Goal: Information Seeking & Learning: Learn about a topic

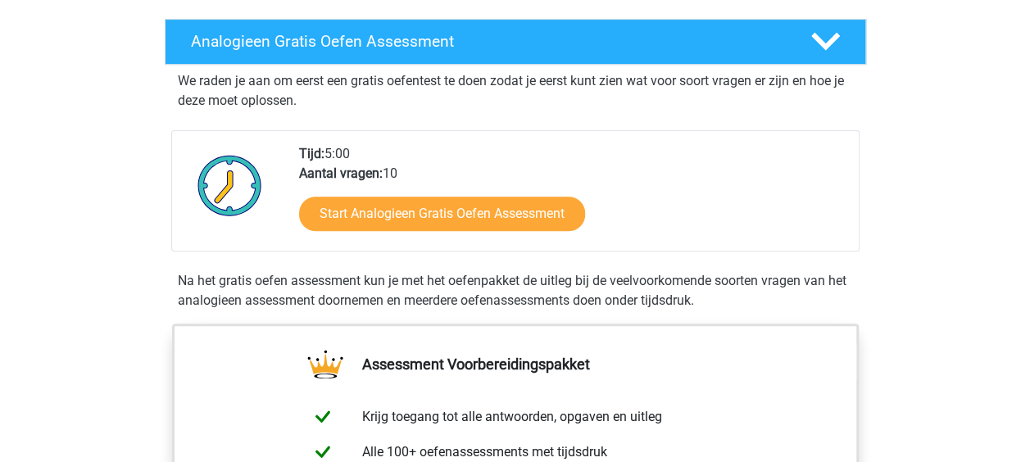
scroll to position [258, 0]
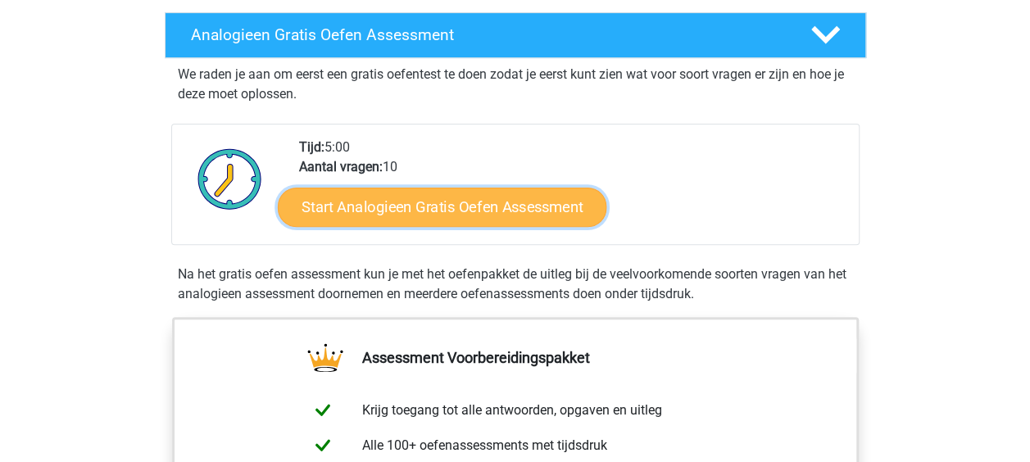
click at [387, 202] on link "Start Analogieen Gratis Oefen Assessment" at bounding box center [442, 206] width 329 height 39
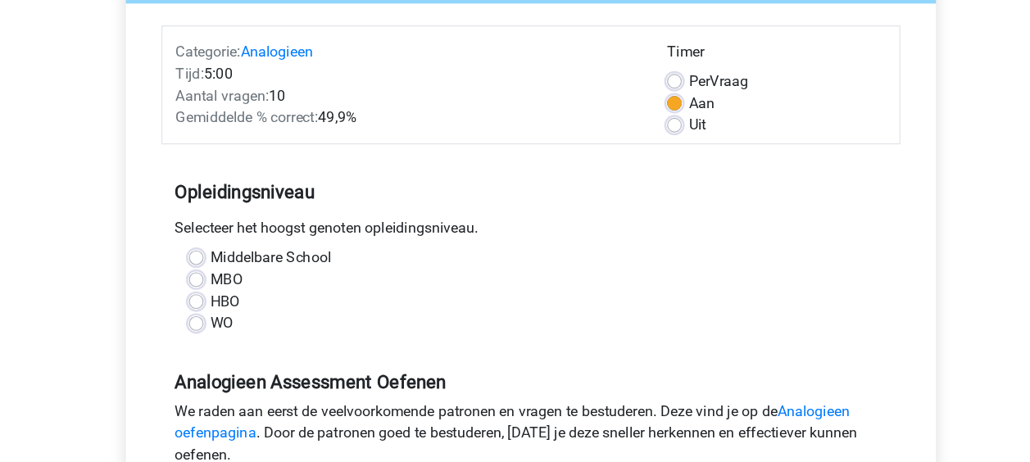
scroll to position [170, 0]
click at [222, 265] on div "MBO" at bounding box center [515, 271] width 613 height 20
click at [229, 270] on label "MBO" at bounding box center [243, 271] width 29 height 20
click at [218, 270] on input "MBO" at bounding box center [215, 269] width 13 height 16
radio input "true"
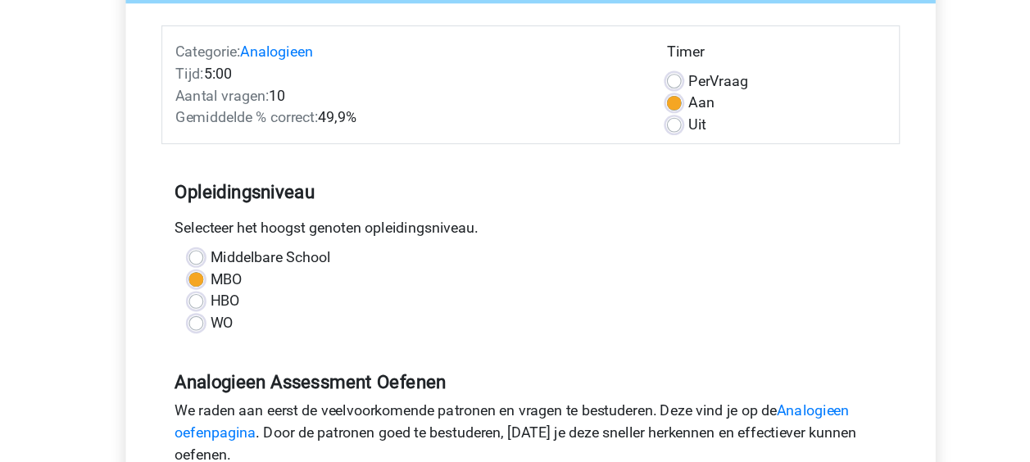
click at [229, 270] on label "MBO" at bounding box center [243, 271] width 29 height 20
click at [218, 270] on input "MBO" at bounding box center [215, 269] width 13 height 16
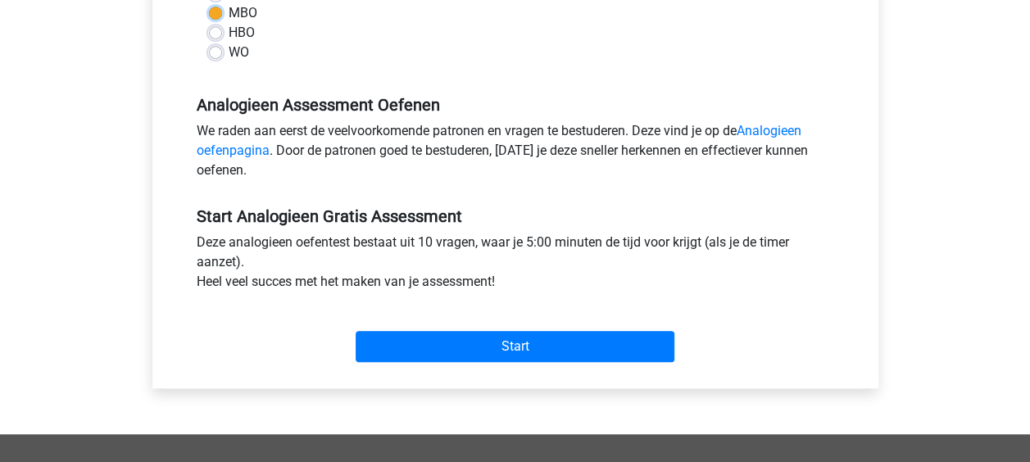
scroll to position [442, 0]
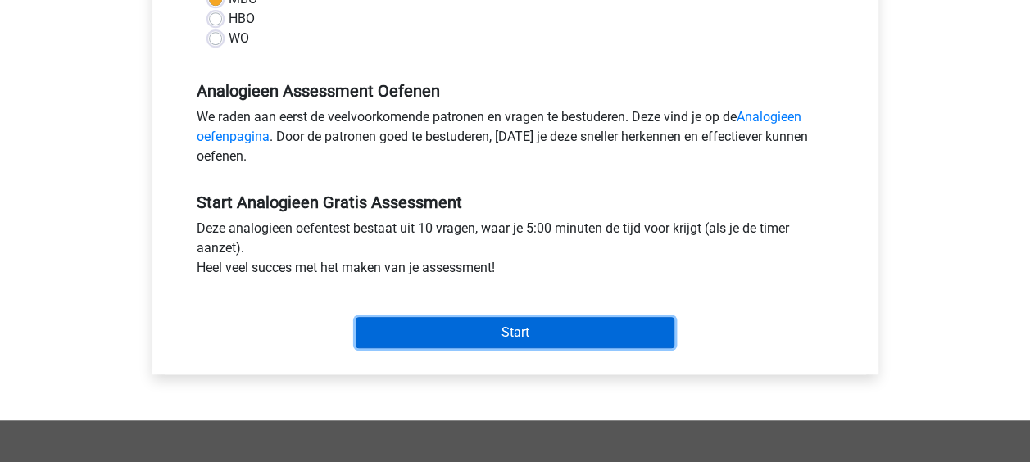
click at [496, 335] on input "Start" at bounding box center [515, 332] width 319 height 31
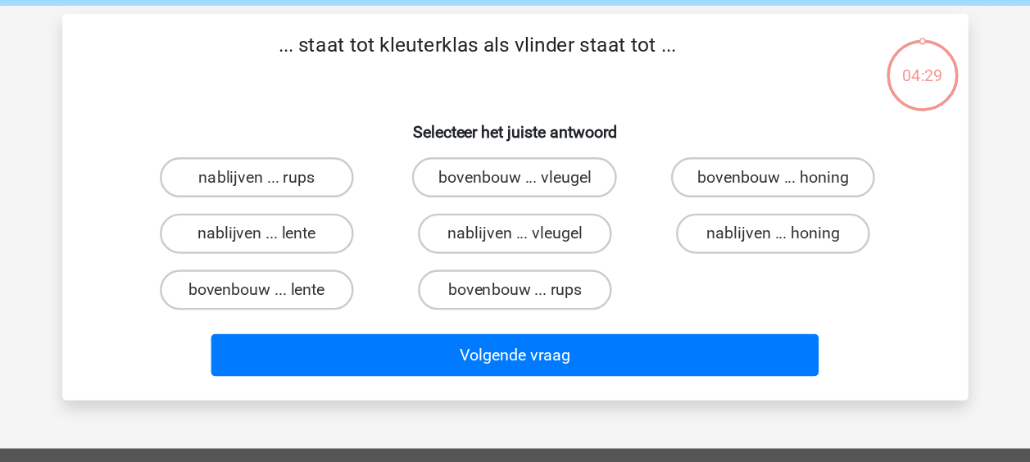
click at [635, 102] on p "... staat tot kleuterklas als vlinder staat tot ..." at bounding box center [484, 112] width 625 height 49
click at [695, 253] on label "nablijven ... honing" at bounding box center [725, 254] width 158 height 33
click at [726, 255] on input "nablijven ... honing" at bounding box center [731, 260] width 11 height 11
radio input "true"
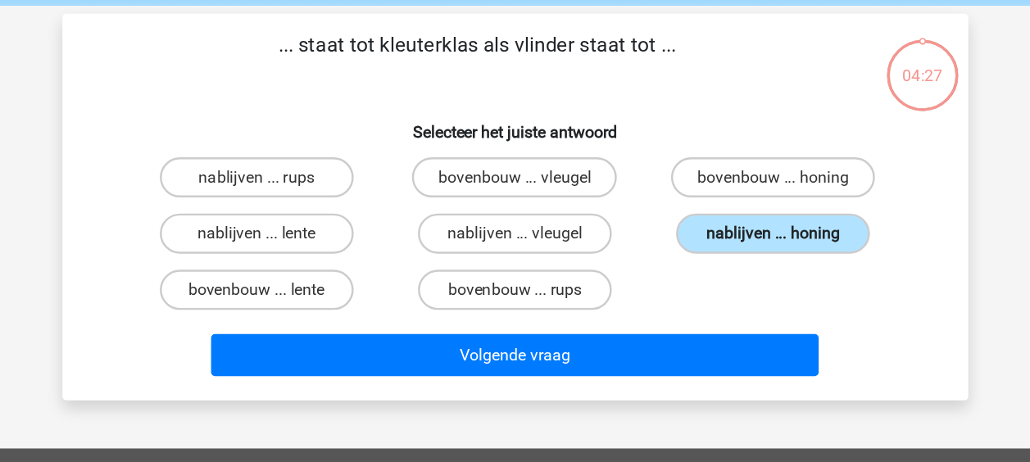
click at [697, 259] on label "nablijven ... honing" at bounding box center [725, 254] width 158 height 33
click at [726, 259] on input "nablijven ... honing" at bounding box center [731, 260] width 11 height 11
click at [506, 212] on label "bovenbouw ... vleugel" at bounding box center [514, 209] width 167 height 33
click at [515, 212] on input "bovenbouw ... vleugel" at bounding box center [520, 214] width 11 height 11
radio input "true"
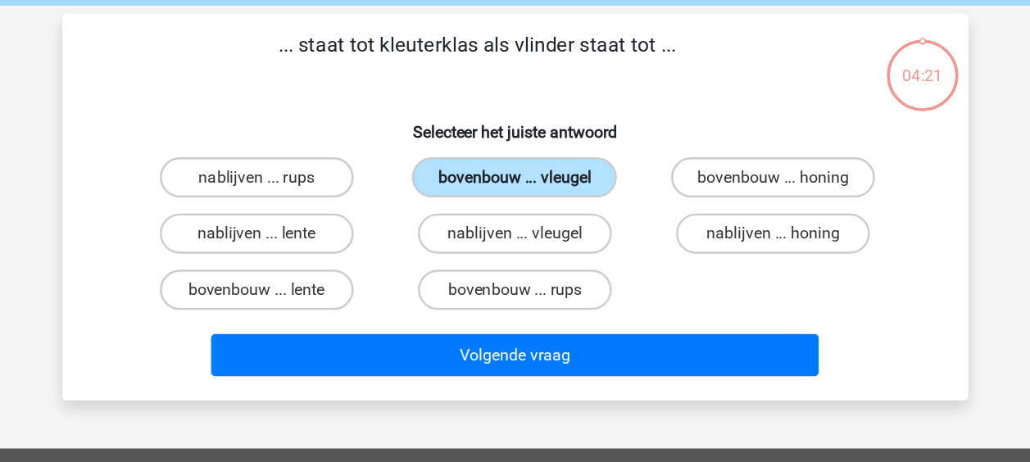
click at [506, 212] on label "bovenbouw ... vleugel" at bounding box center [514, 209] width 167 height 33
click at [515, 212] on input "bovenbouw ... vleugel" at bounding box center [520, 214] width 11 height 11
click at [506, 212] on label "bovenbouw ... vleugel" at bounding box center [514, 209] width 167 height 33
click at [515, 212] on input "bovenbouw ... vleugel" at bounding box center [520, 214] width 11 height 11
click at [485, 216] on label "bovenbouw ... vleugel" at bounding box center [514, 209] width 167 height 33
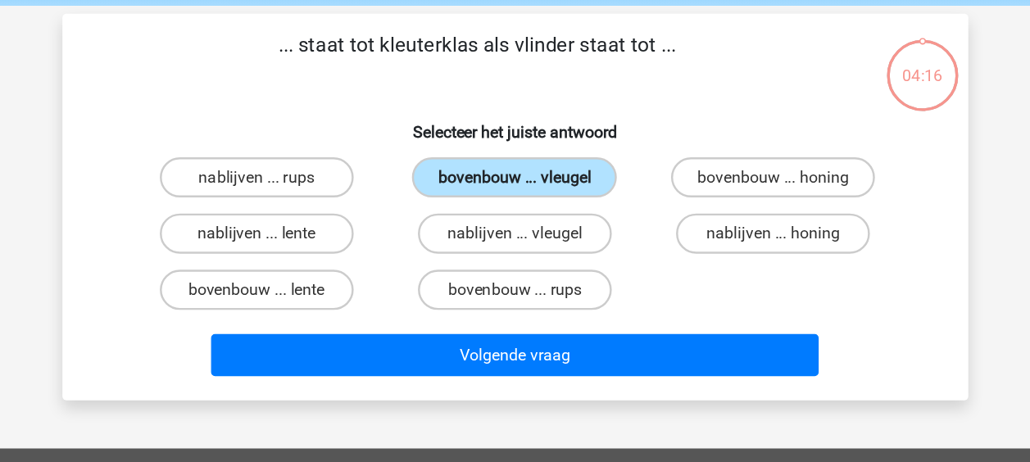
click at [515, 216] on input "bovenbouw ... vleugel" at bounding box center [520, 214] width 11 height 11
click at [673, 252] on label "nablijven ... honing" at bounding box center [725, 254] width 158 height 33
click at [726, 255] on input "nablijven ... honing" at bounding box center [731, 260] width 11 height 11
radio input "true"
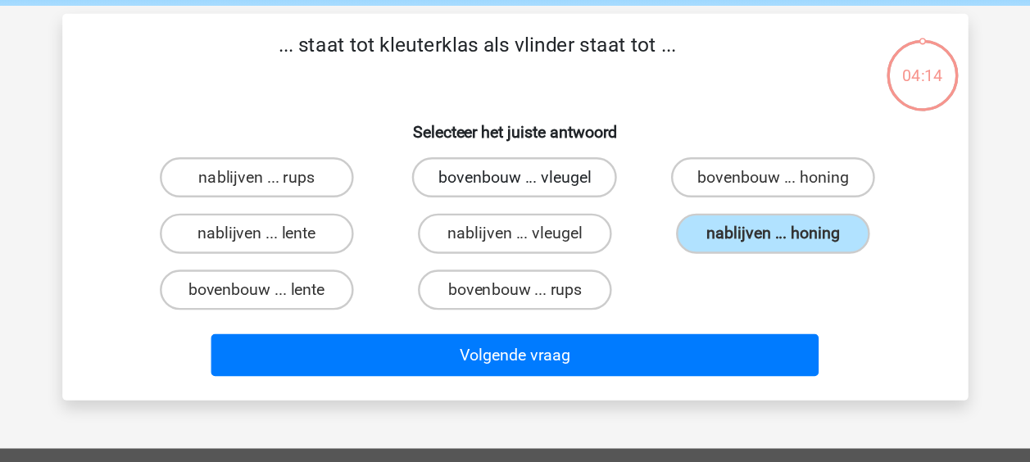
click at [555, 208] on label "bovenbouw ... vleugel" at bounding box center [514, 209] width 167 height 33
click at [525, 209] on input "bovenbouw ... vleugel" at bounding box center [520, 214] width 11 height 11
radio input "true"
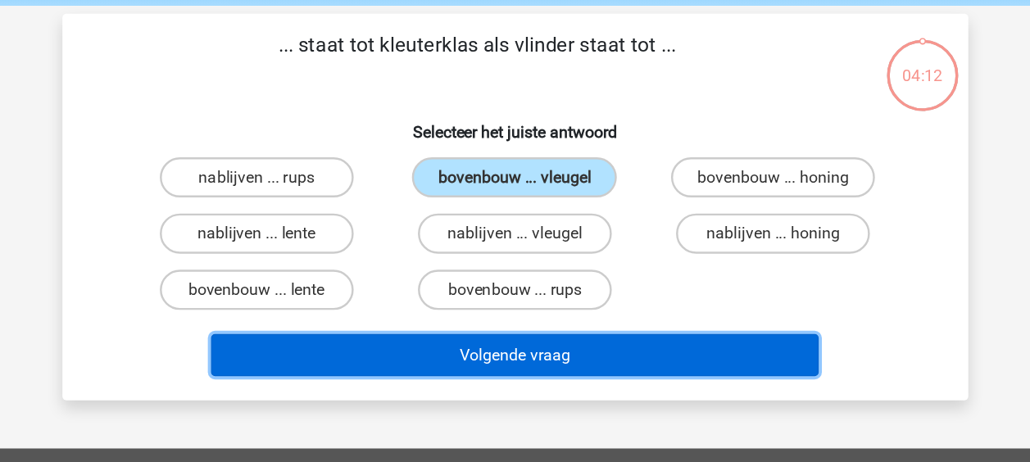
click at [528, 351] on button "Volgende vraag" at bounding box center [515, 354] width 496 height 34
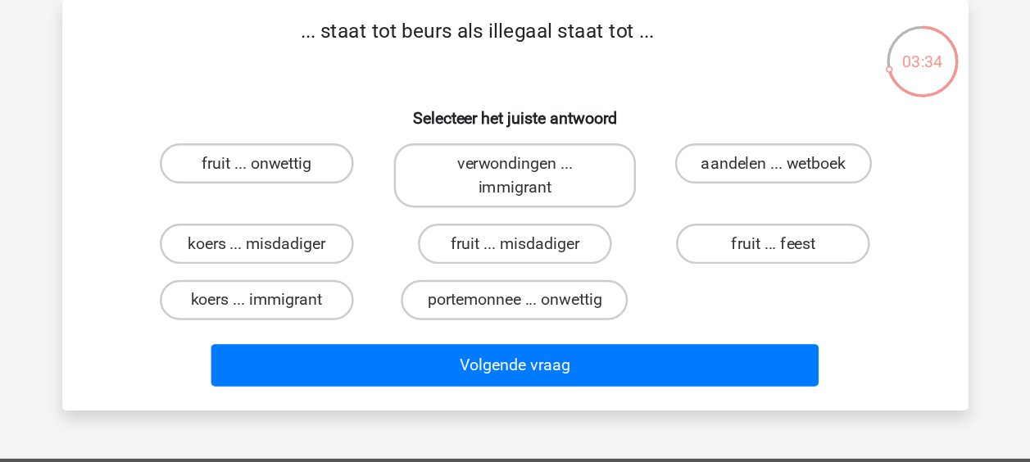
click at [308, 323] on input "koers ... immigrant" at bounding box center [309, 325] width 11 height 11
radio input "true"
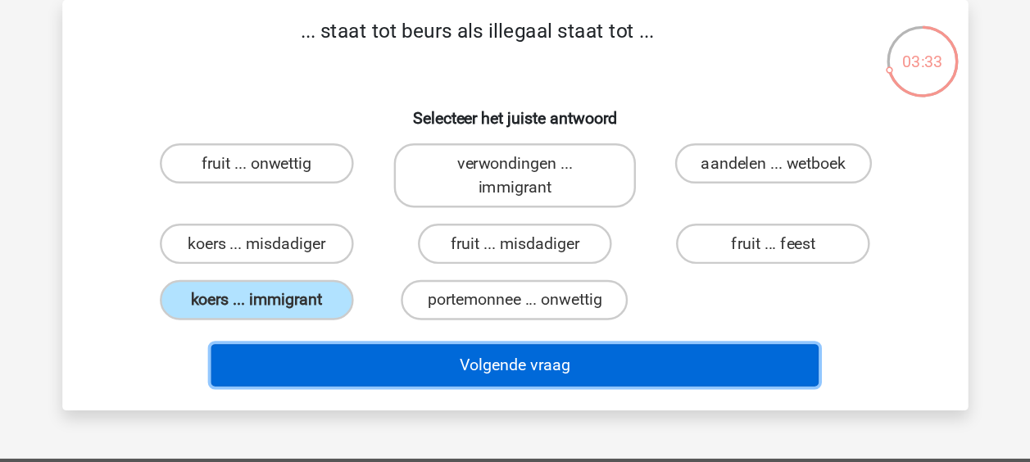
click at [492, 373] on button "Volgende vraag" at bounding box center [515, 373] width 496 height 34
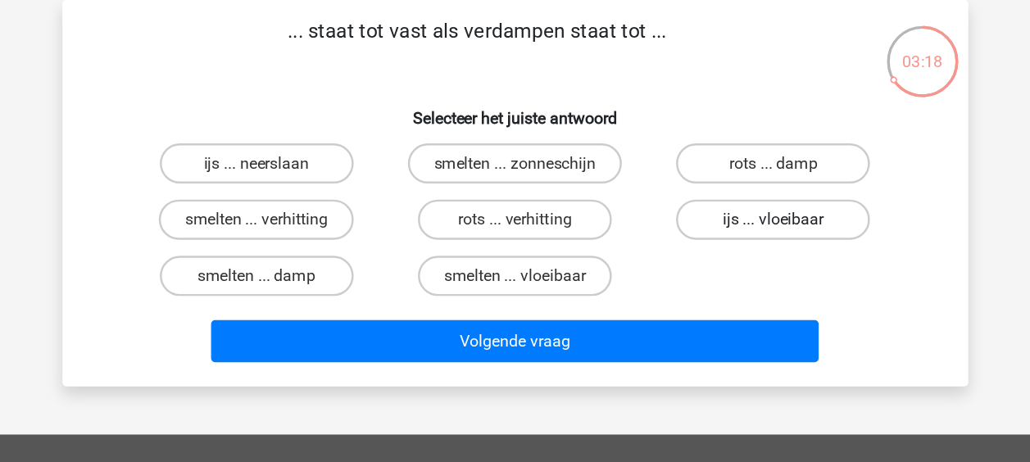
click at [701, 251] on label "ijs ... vloeibaar" at bounding box center [725, 254] width 158 height 33
click at [726, 255] on input "ijs ... vloeibaar" at bounding box center [731, 260] width 11 height 11
radio input "true"
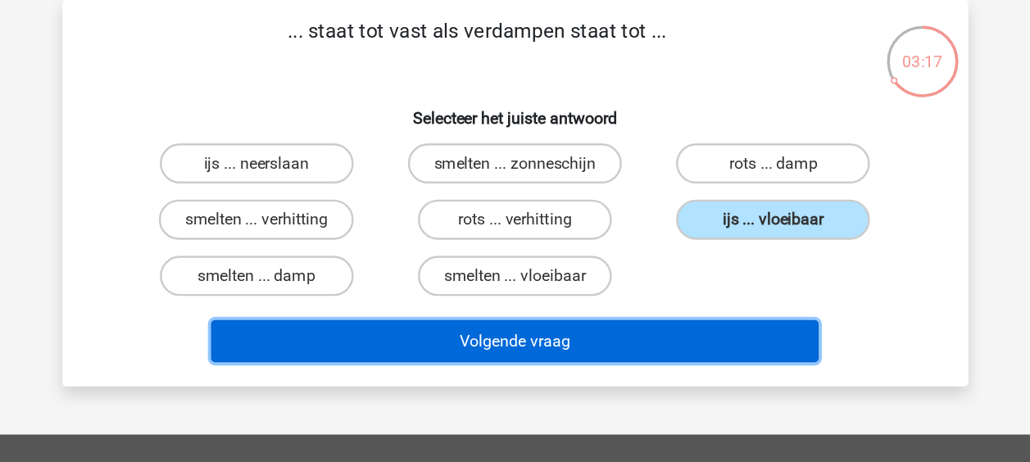
click at [542, 349] on button "Volgende vraag" at bounding box center [515, 354] width 496 height 34
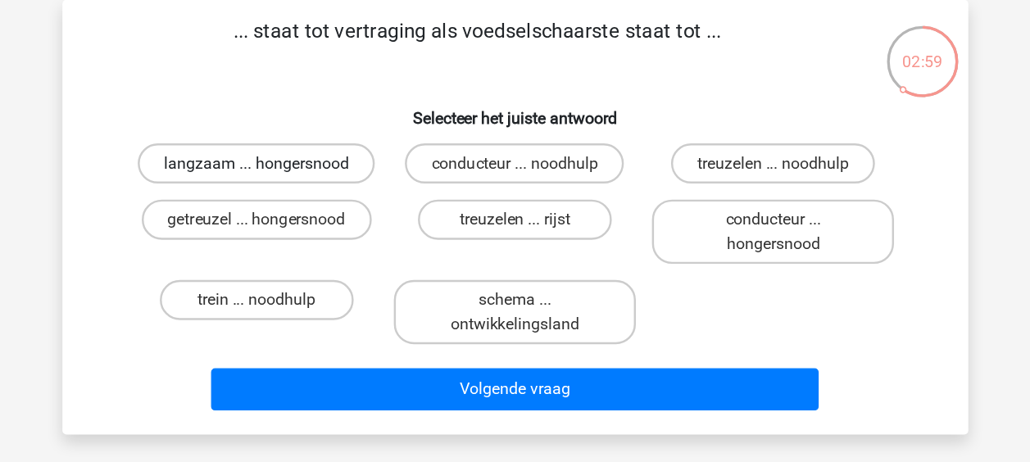
click at [367, 213] on label "langzaam ... hongersnood" at bounding box center [303, 209] width 193 height 33
click at [315, 213] on input "langzaam ... hongersnood" at bounding box center [309, 214] width 11 height 11
radio input "true"
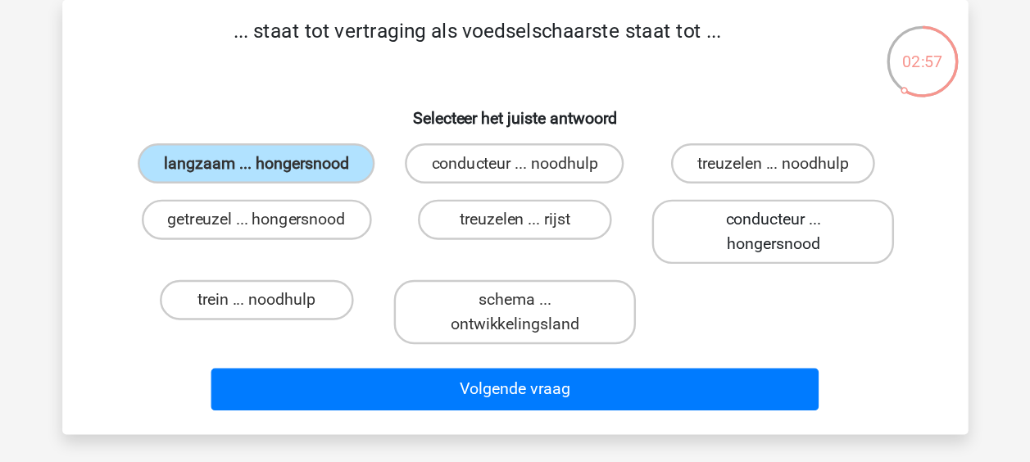
click at [683, 279] on label "conducteur ... hongersnood" at bounding box center [725, 264] width 197 height 52
click at [726, 265] on input "conducteur ... hongersnood" at bounding box center [731, 260] width 11 height 11
radio input "true"
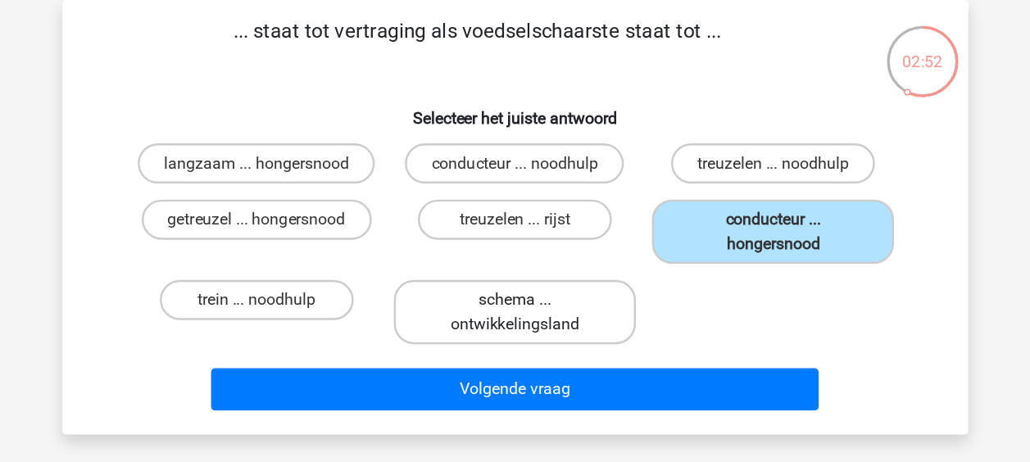
click at [479, 339] on label "schema ... ontwikkelingsland" at bounding box center [514, 330] width 197 height 52
click at [515, 331] on input "schema ... ontwikkelingsland" at bounding box center [520, 325] width 11 height 11
radio input "true"
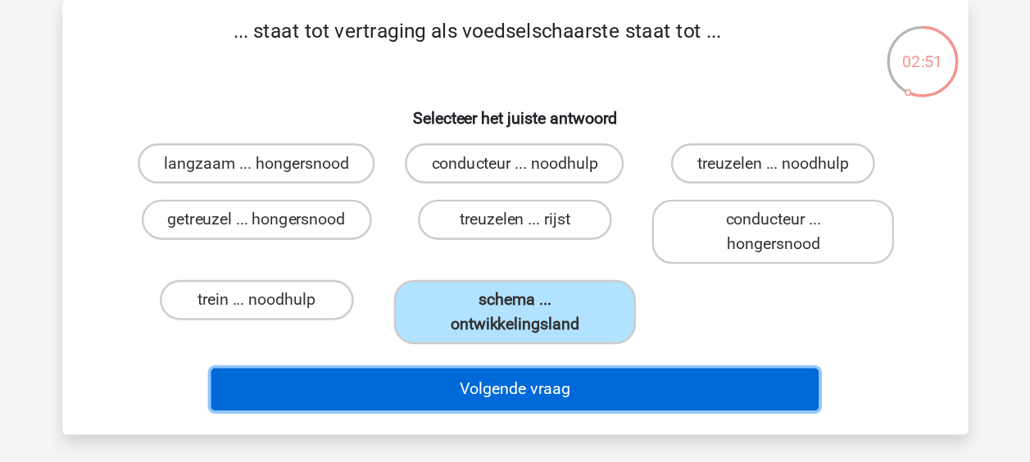
click at [492, 395] on button "Volgende vraag" at bounding box center [515, 393] width 496 height 34
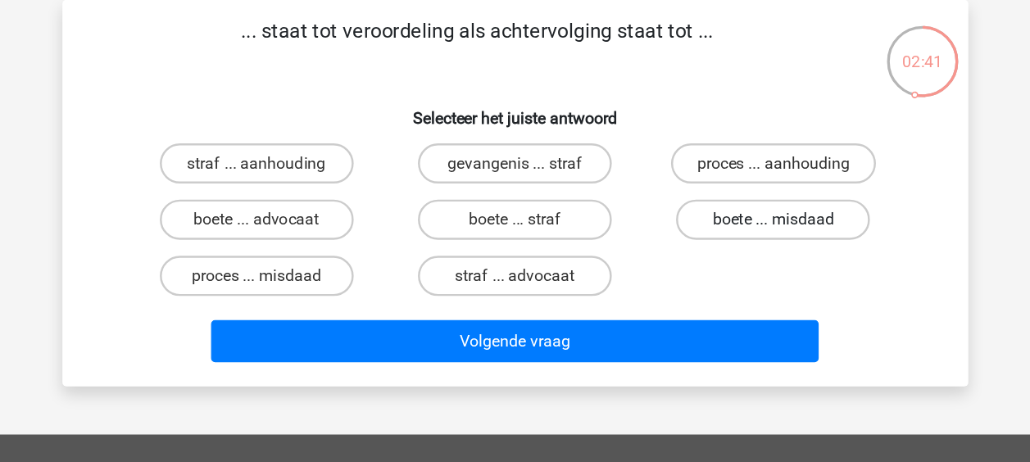
click at [703, 261] on label "boete ... misdaad" at bounding box center [725, 254] width 158 height 33
click at [726, 261] on input "boete ... misdaad" at bounding box center [731, 260] width 11 height 11
radio input "true"
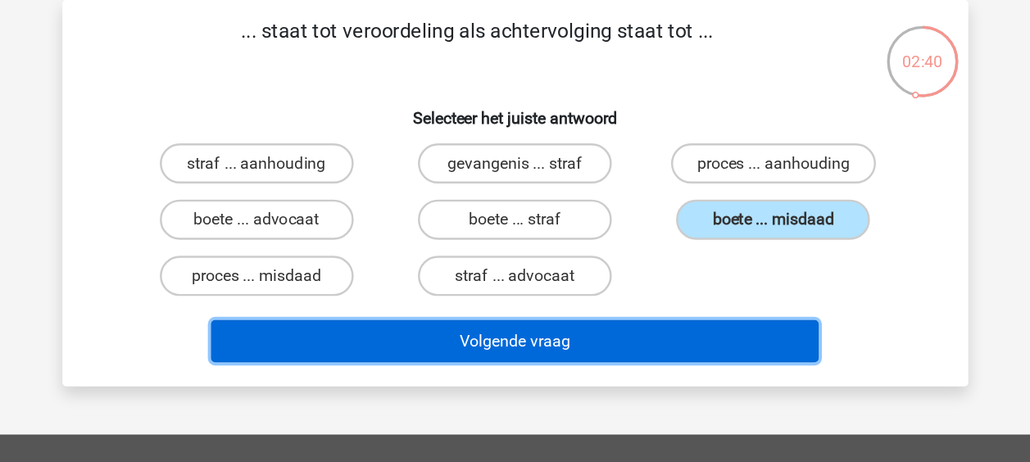
click at [564, 352] on button "Volgende vraag" at bounding box center [515, 354] width 496 height 34
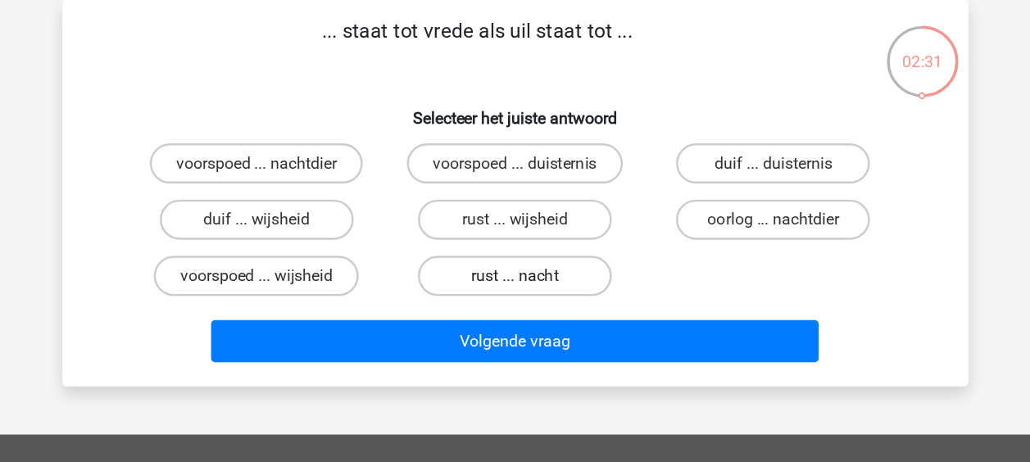
click at [547, 301] on label "rust ... nacht" at bounding box center [515, 300] width 158 height 33
click at [525, 301] on input "rust ... nacht" at bounding box center [520, 306] width 11 height 11
radio input "true"
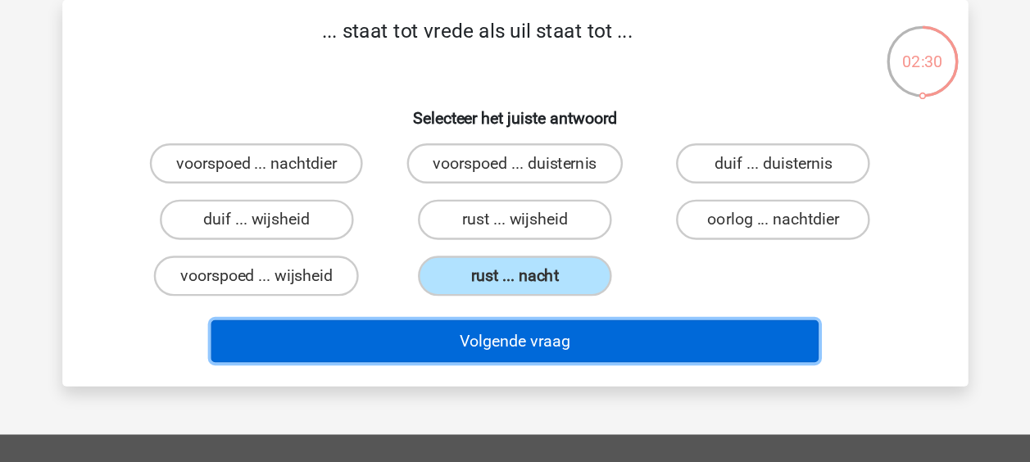
click at [515, 352] on button "Volgende vraag" at bounding box center [515, 354] width 496 height 34
